Goal: Task Accomplishment & Management: Manage account settings

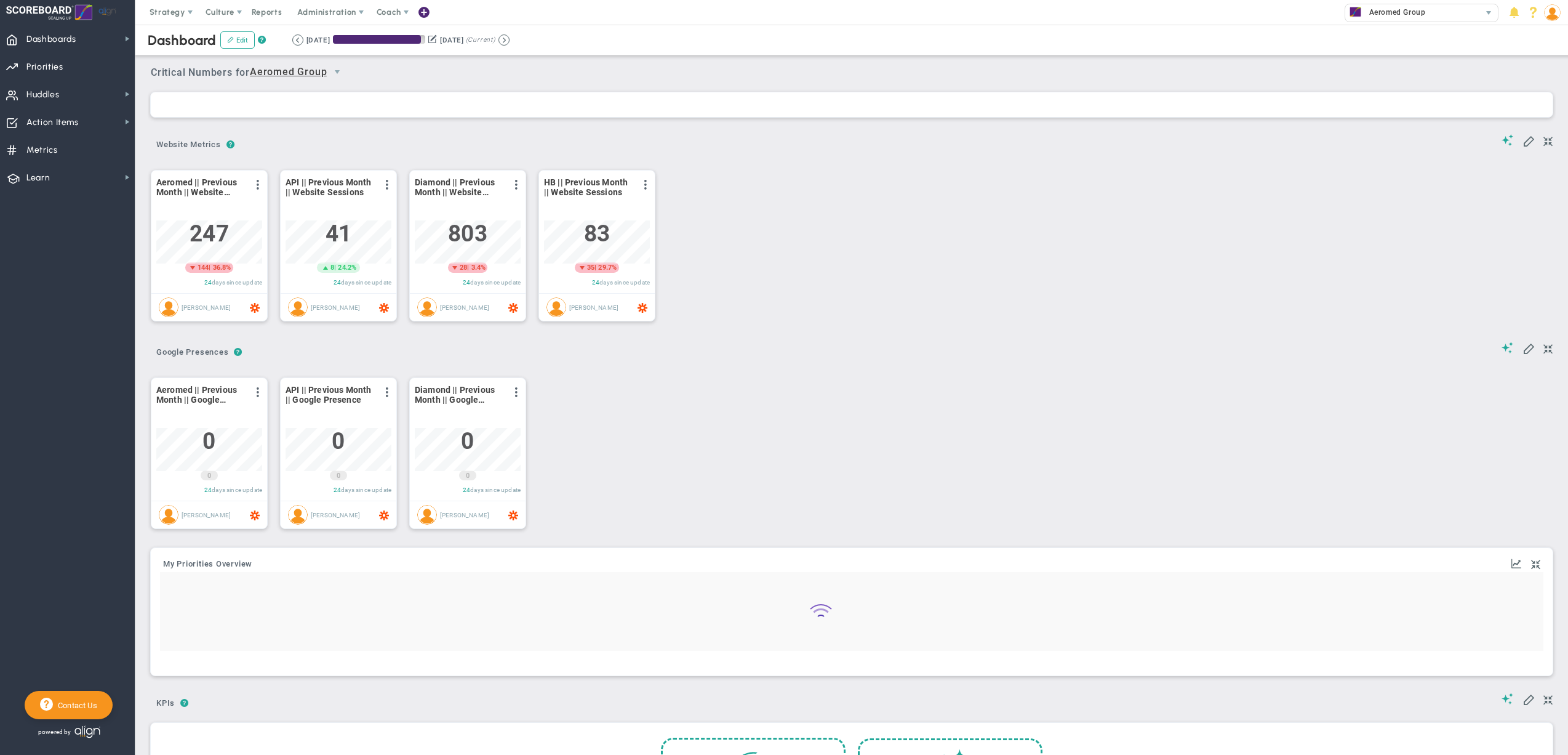
click at [330, 6] on span "Administration" at bounding box center [327, 12] width 78 height 25
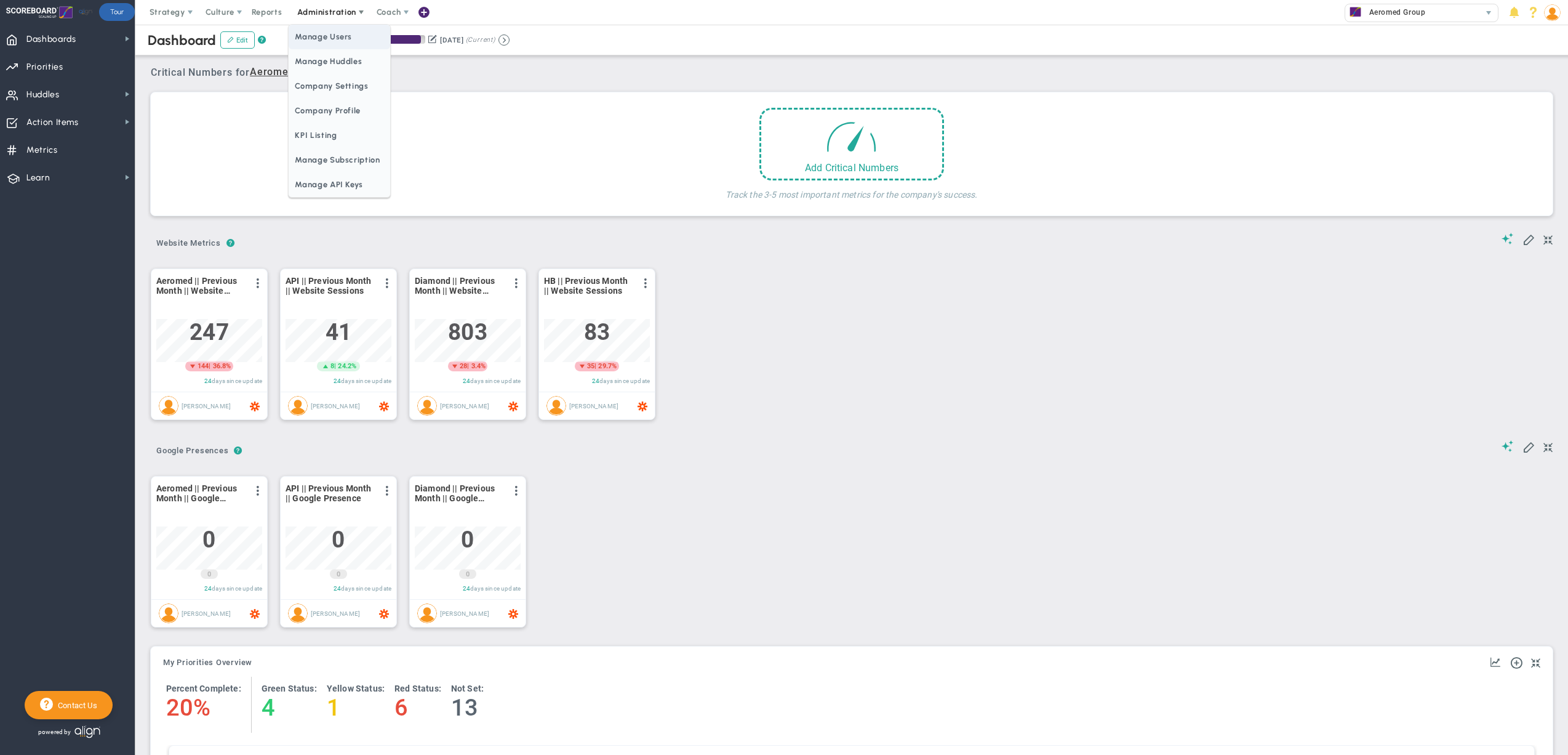
click at [330, 33] on span "Manage Users" at bounding box center [339, 37] width 101 height 25
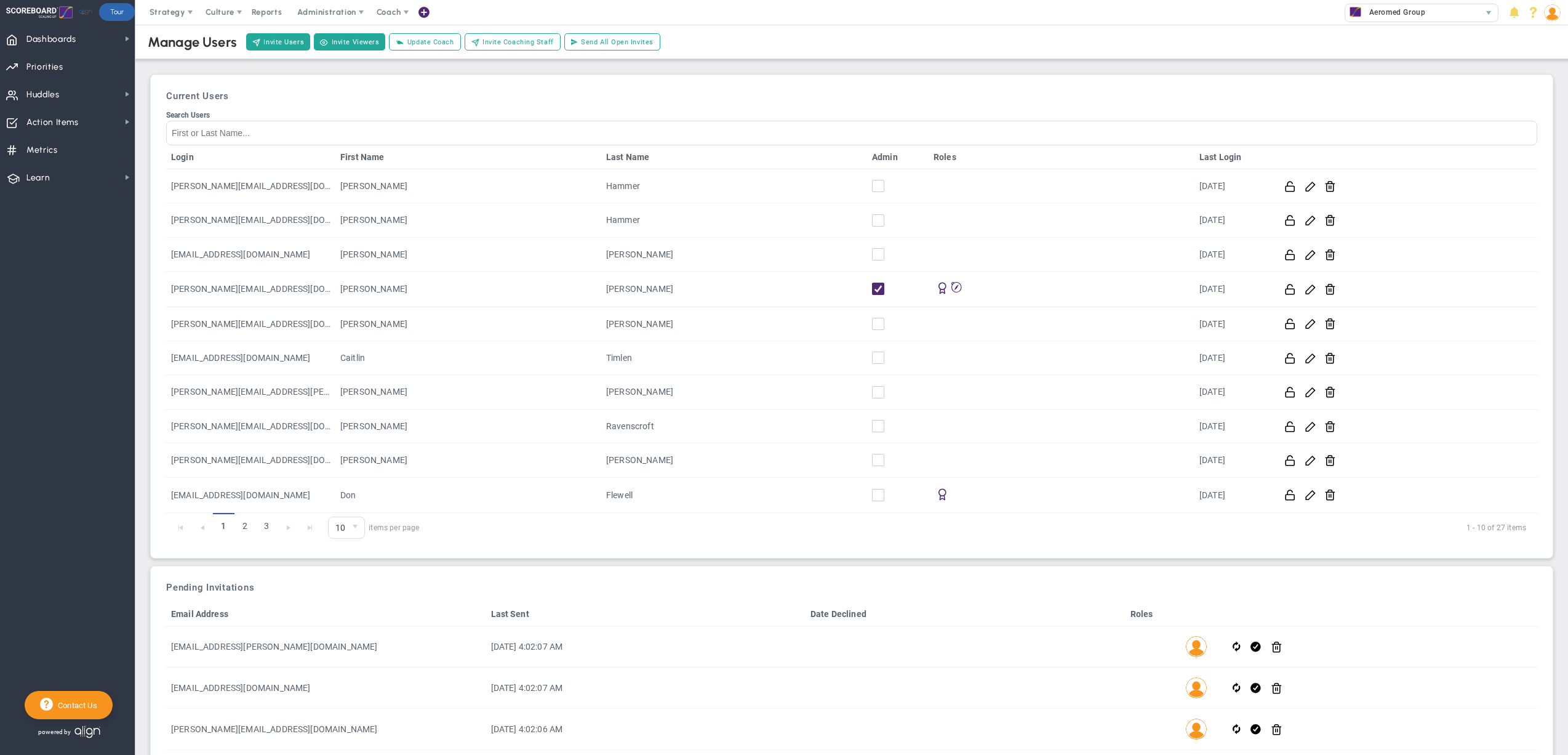
click at [878, 158] on link "Admin" at bounding box center [898, 157] width 52 height 10
click at [347, 525] on span "select" at bounding box center [356, 529] width 18 height 21
click at [347, 607] on li "30" at bounding box center [346, 604] width 35 height 26
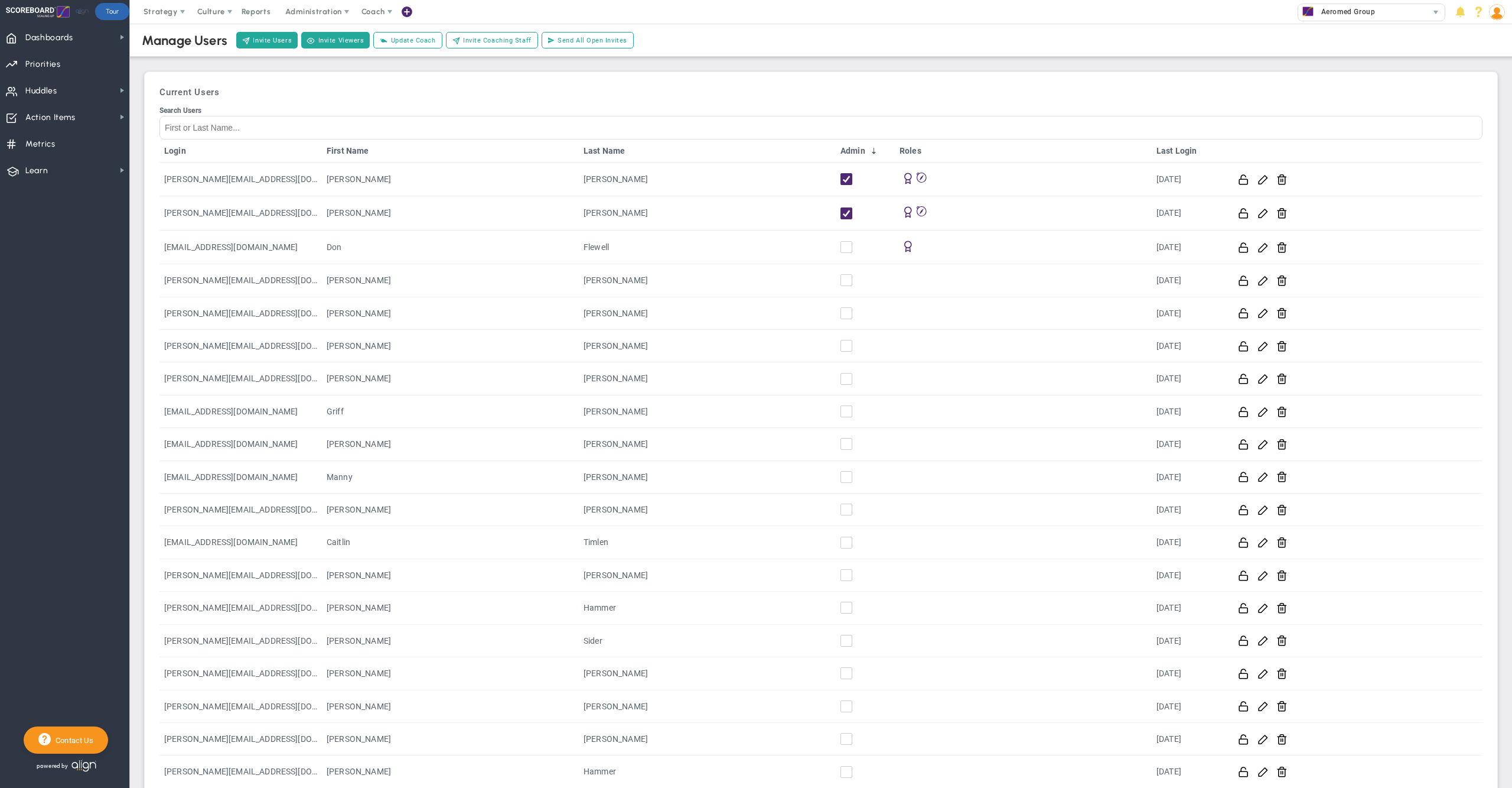
click at [861, 87] on h3 "Current Users" at bounding box center [821, 92] width 1323 height 10
click at [1498, 10] on img at bounding box center [1497, 12] width 16 height 16
click at [1472, 132] on span "Sign Out" at bounding box center [1460, 130] width 96 height 24
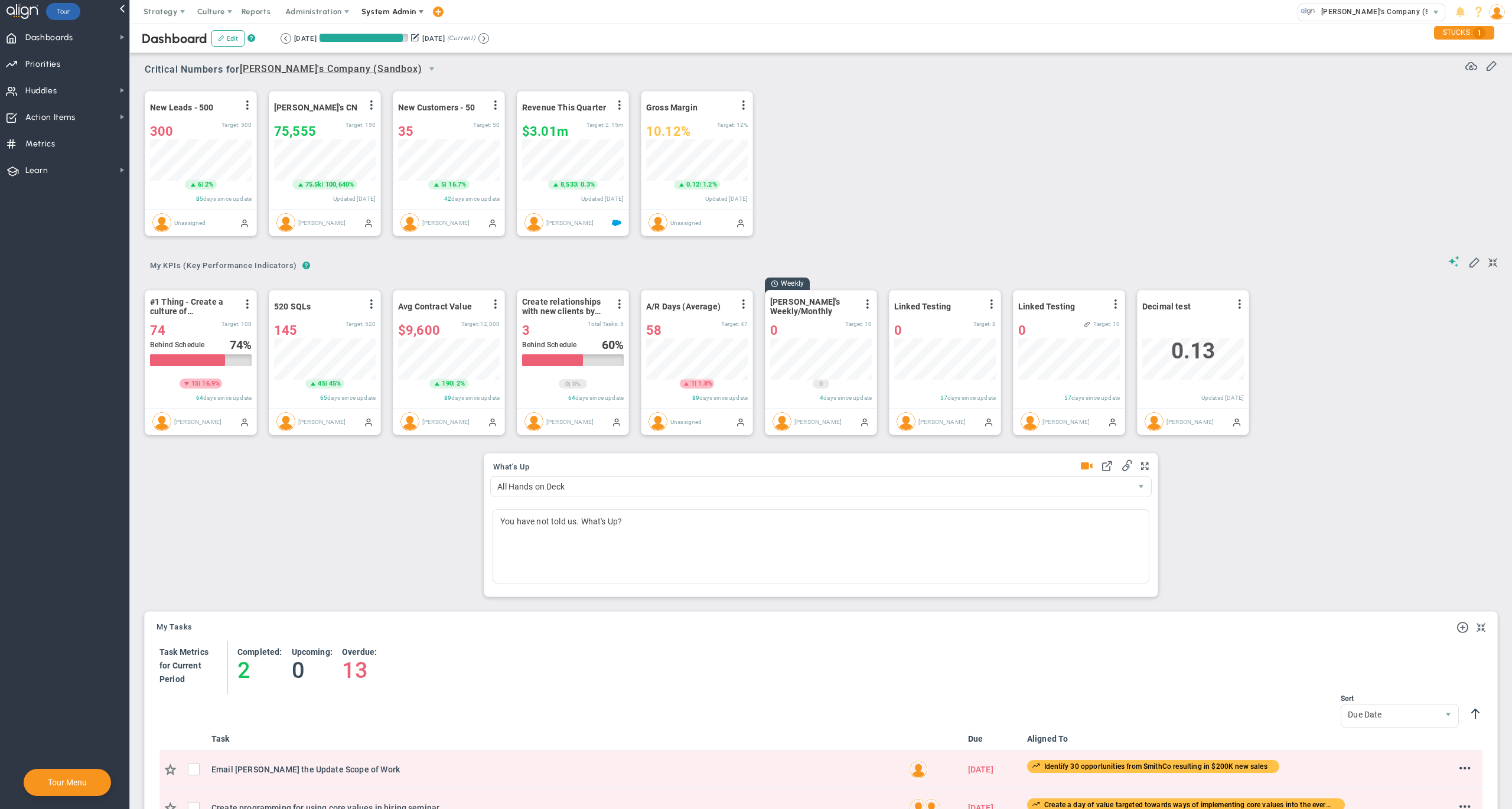
click at [395, 10] on span "System Admin" at bounding box center [388, 11] width 55 height 9
click at [407, 57] on span "Companies Overview" at bounding box center [424, 59] width 141 height 24
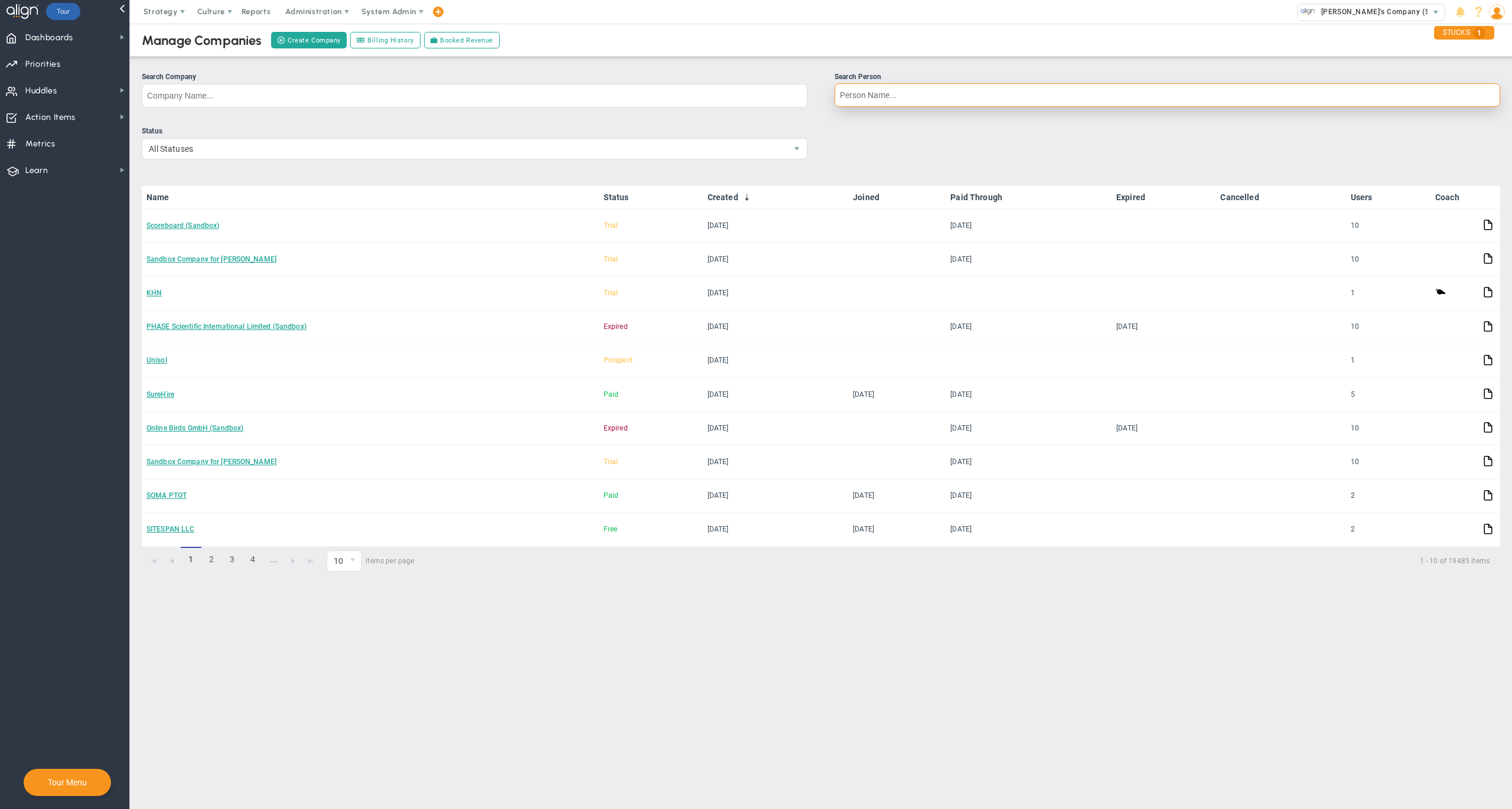
click at [931, 104] on input "Search Person" at bounding box center [1167, 95] width 666 height 24
type input "[PERSON_NAME]"
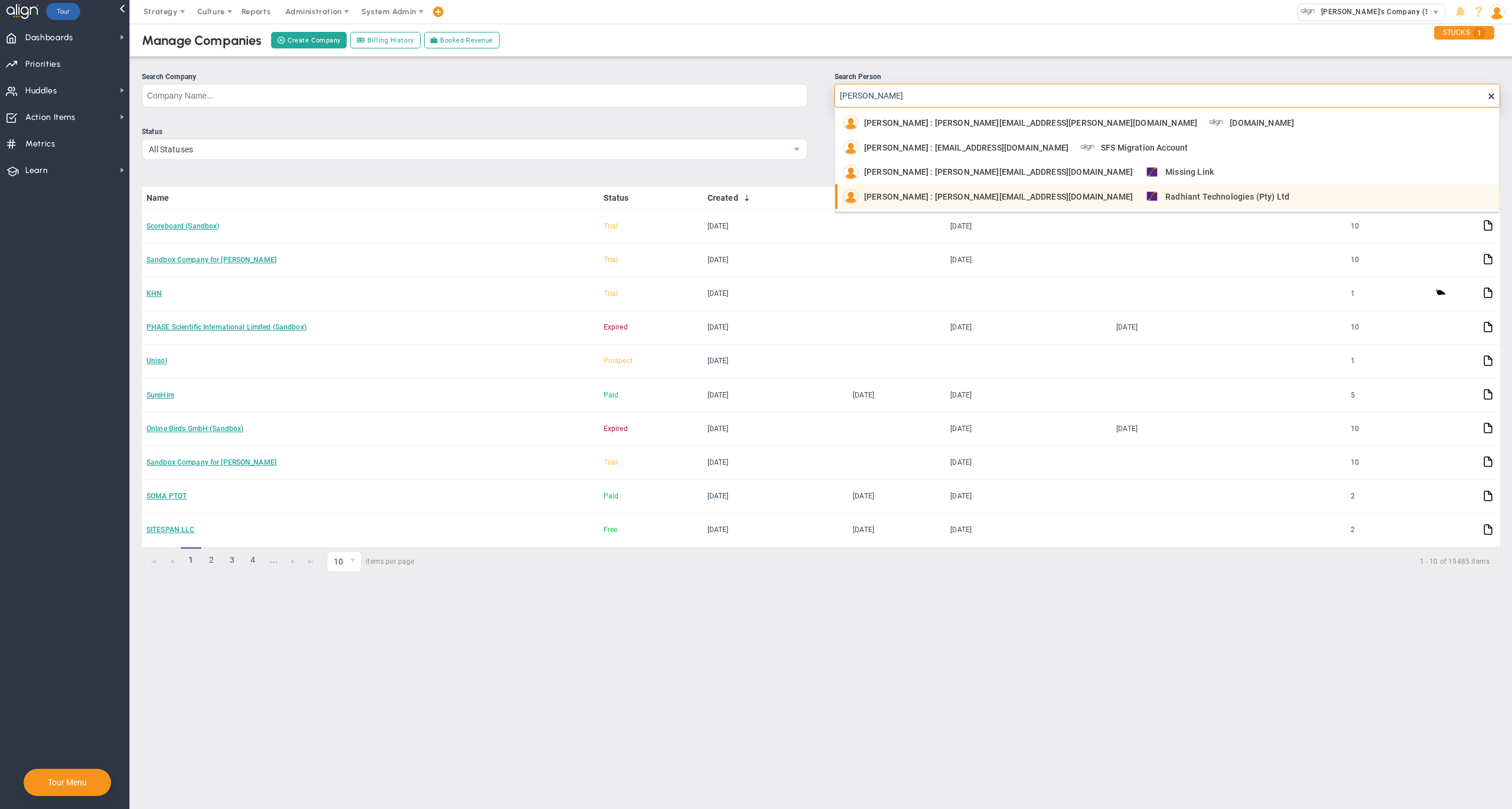
click at [951, 199] on span "[PERSON_NAME] : [PERSON_NAME][EMAIL_ADDRESS][DOMAIN_NAME]" at bounding box center [998, 197] width 269 height 8
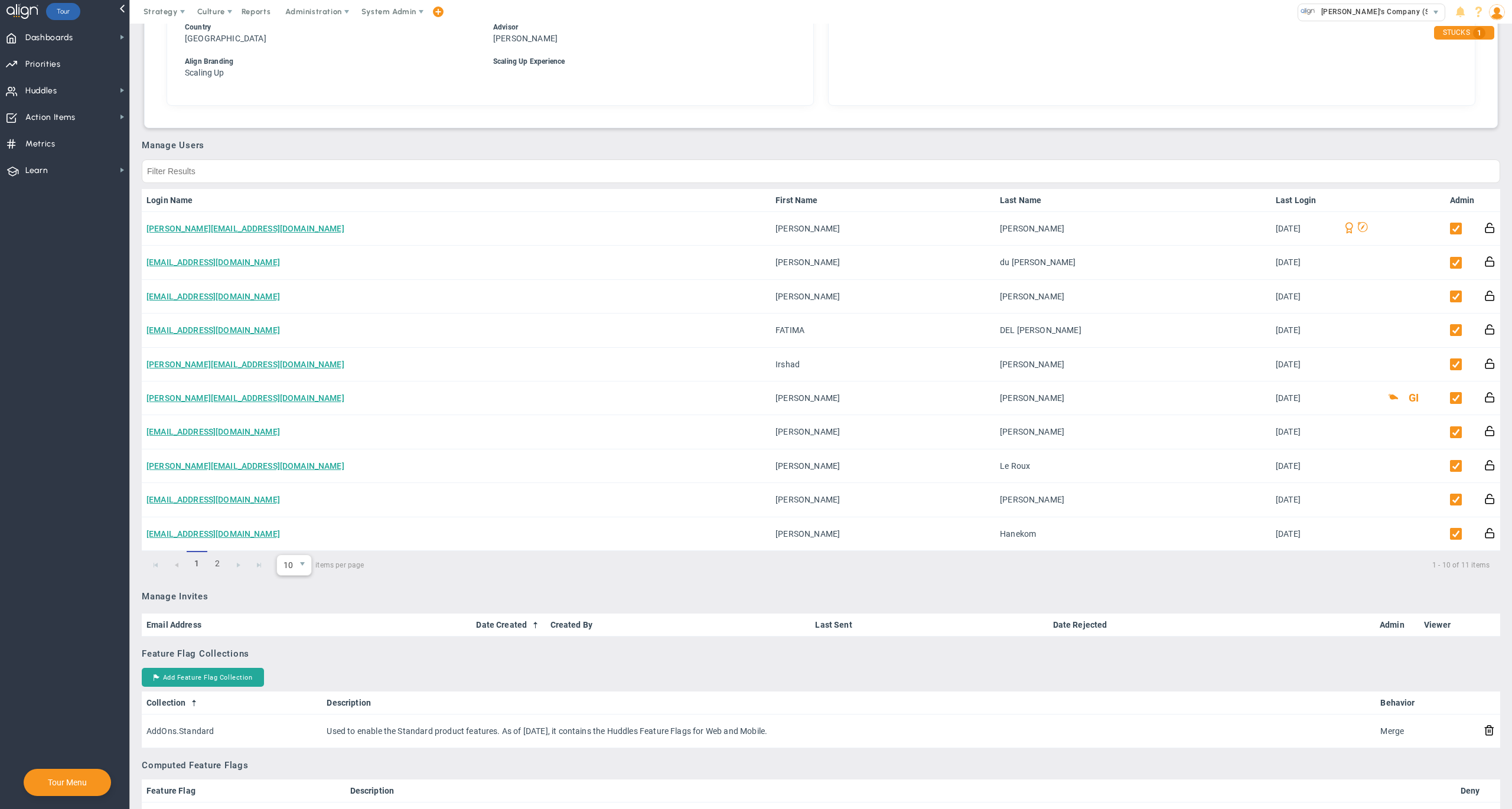
click at [298, 567] on span "select" at bounding box center [303, 565] width 17 height 20
click at [293, 628] on li "30" at bounding box center [294, 635] width 33 height 25
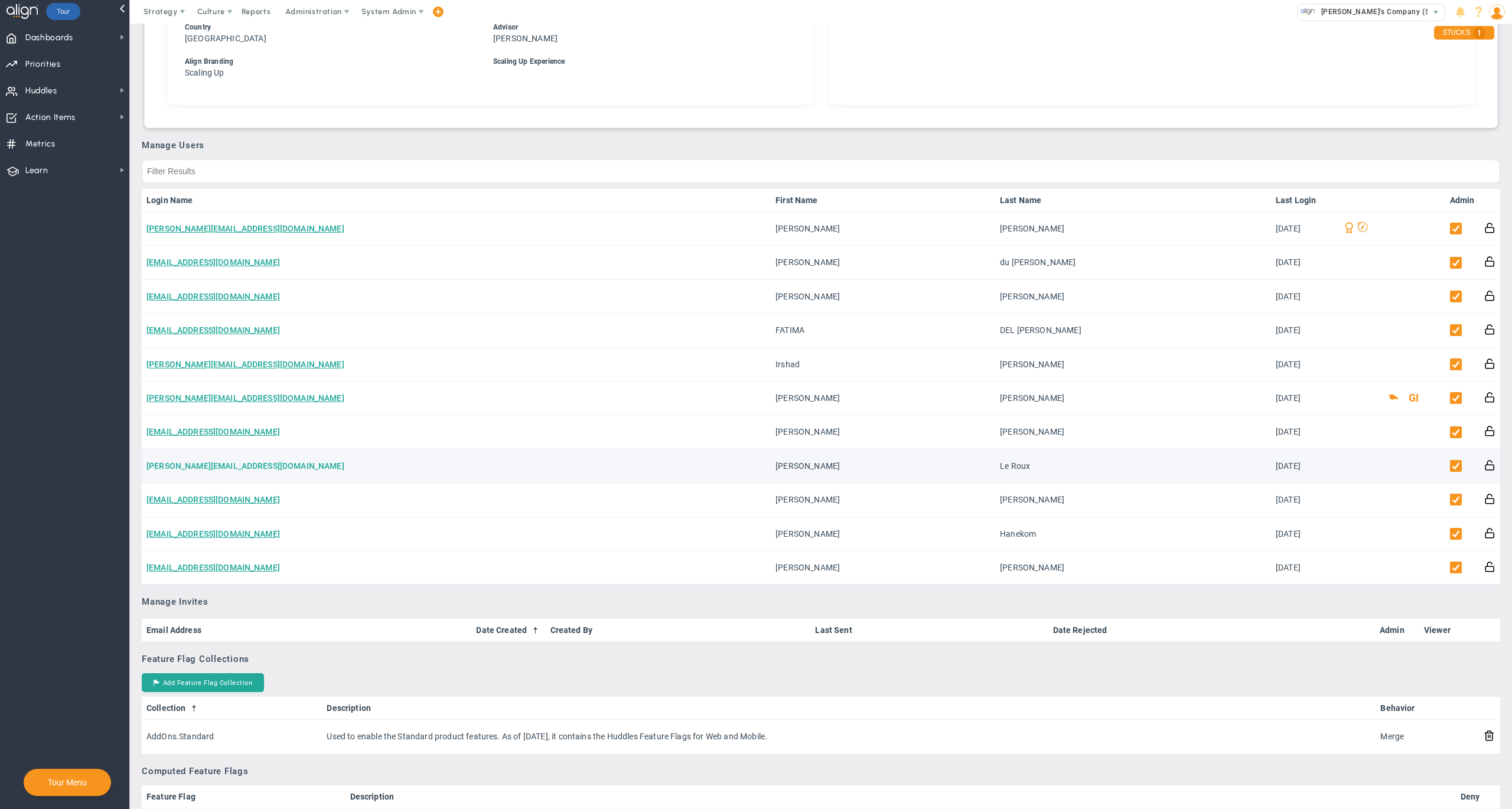
click at [200, 461] on link "[PERSON_NAME][EMAIL_ADDRESS][DOMAIN_NAME]" at bounding box center [246, 466] width 198 height 10
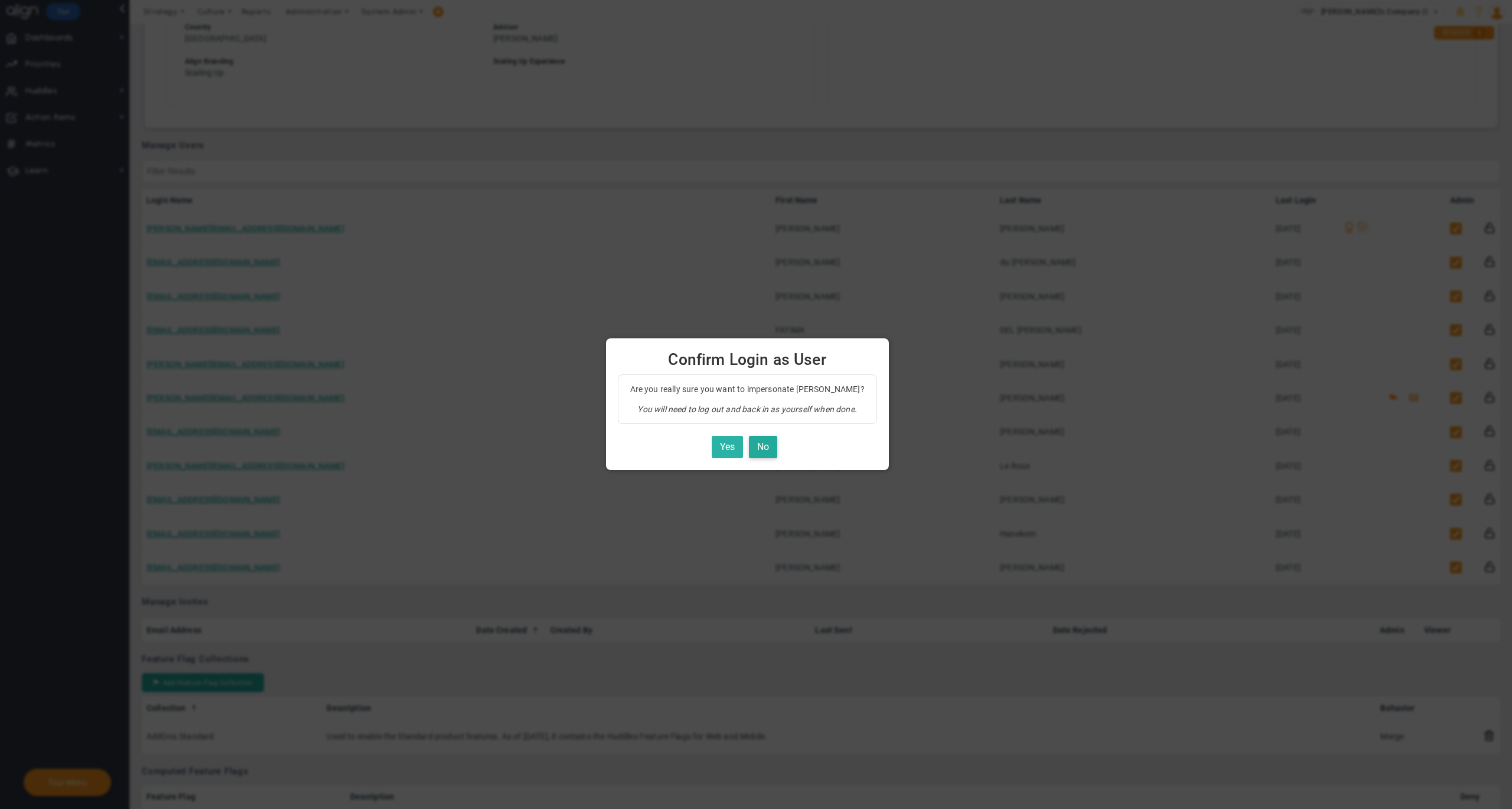
click at [720, 445] on button "Yes" at bounding box center [727, 447] width 32 height 23
